Goal: Task Accomplishment & Management: Manage account settings

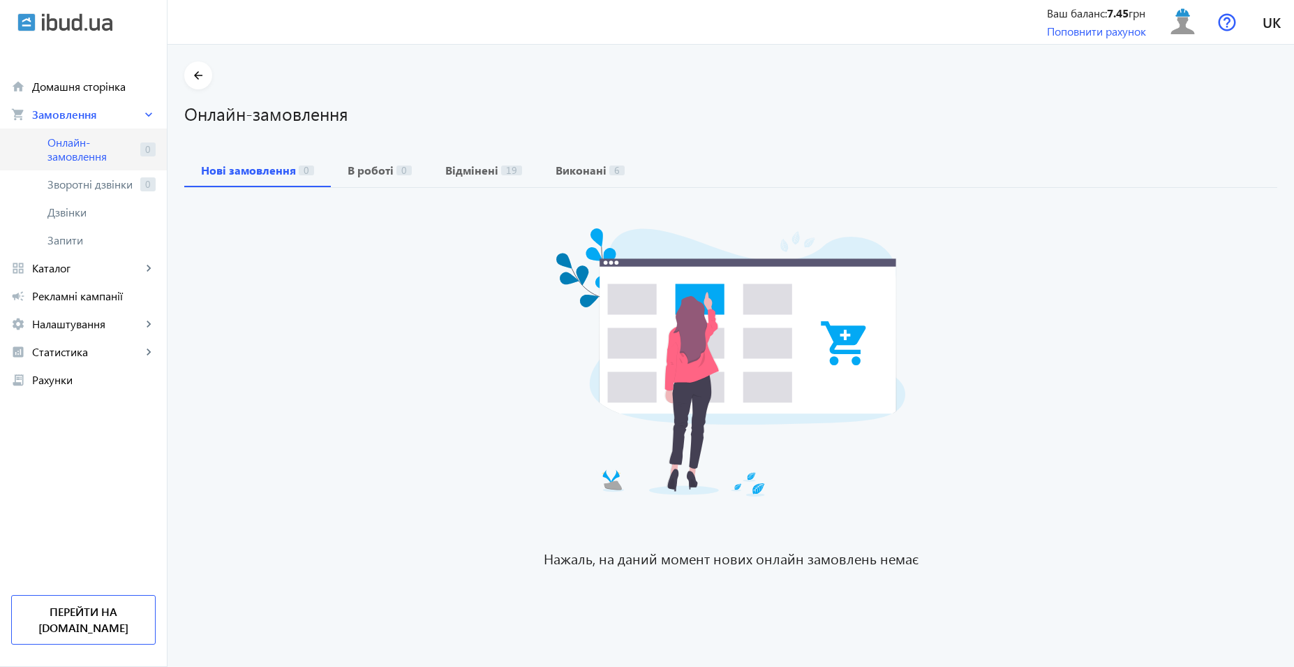
click at [110, 147] on span "Онлайн-замовлення" at bounding box center [90, 149] width 87 height 28
